Goal: Information Seeking & Learning: Learn about a topic

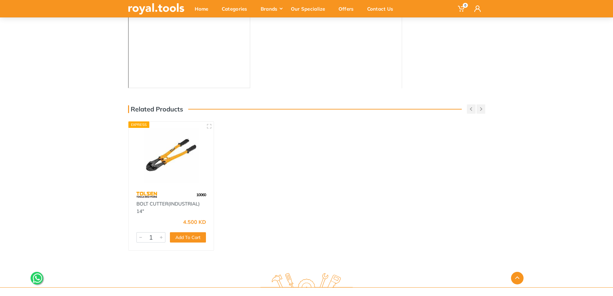
scroll to position [161, 0]
click at [182, 168] on img at bounding box center [172, 154] width 74 height 55
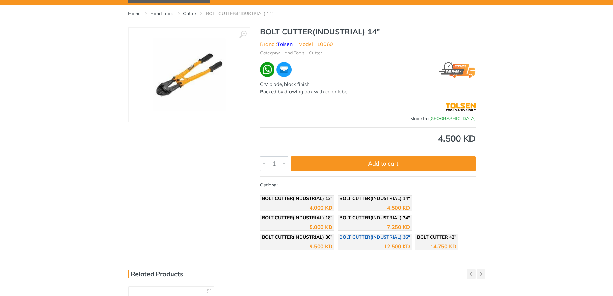
scroll to position [32, 0]
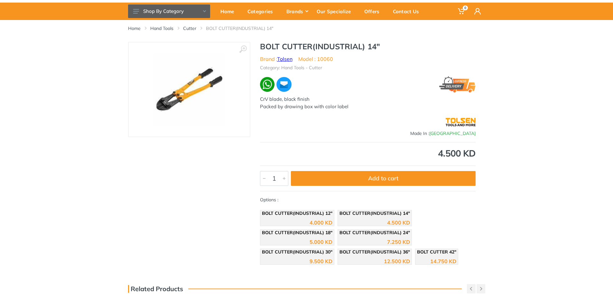
click at [287, 59] on link "Tolsen" at bounding box center [284, 59] width 15 height 6
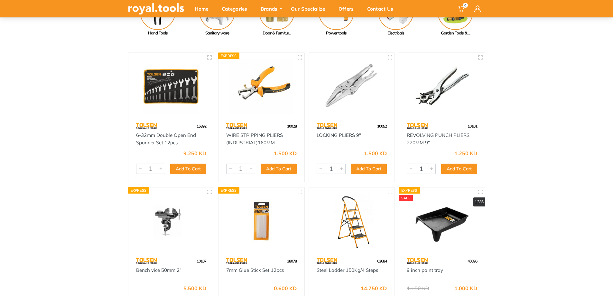
scroll to position [32, 0]
